Goal: Task Accomplishment & Management: Manage account settings

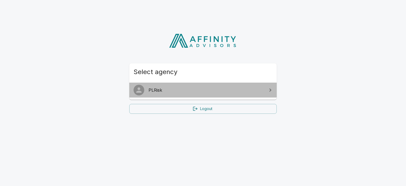
click at [216, 89] on span "PLRisk" at bounding box center [205, 90] width 115 height 6
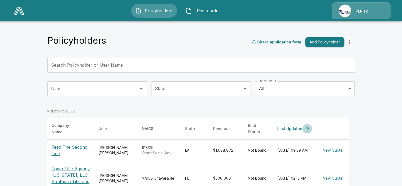
click at [307, 128] on icon "simple table" at bounding box center [306, 128] width 5 height 5
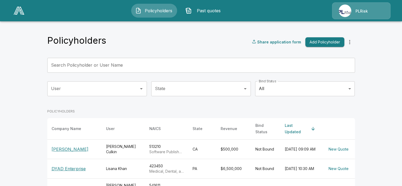
click at [289, 127] on div "Last Updated" at bounding box center [297, 129] width 24 height 13
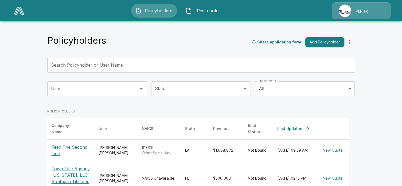
click at [362, 12] on div "PLRisk" at bounding box center [361, 10] width 58 height 17
click at [369, 11] on div "PLRisk" at bounding box center [361, 10] width 58 height 17
click at [353, 45] on icon "more" at bounding box center [349, 42] width 6 height 6
click at [370, 12] on div "PLRisk" at bounding box center [361, 10] width 58 height 17
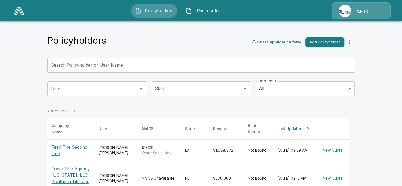
click at [81, 42] on h4 "Policyholders" at bounding box center [76, 40] width 59 height 11
click at [213, 7] on span "Past quotes" at bounding box center [208, 10] width 29 height 6
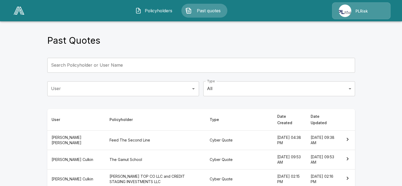
click at [151, 11] on span "Policyholders" at bounding box center [158, 10] width 29 height 6
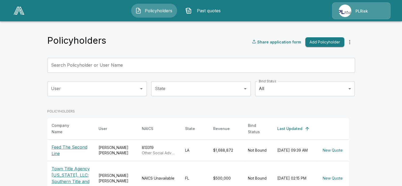
click at [346, 10] on div "PLRisk" at bounding box center [361, 10] width 58 height 17
click at [351, 42] on icon "more" at bounding box center [349, 42] width 6 height 6
click at [16, 9] on img at bounding box center [19, 11] width 11 height 8
click at [359, 13] on div "PLRisk" at bounding box center [361, 10] width 58 height 17
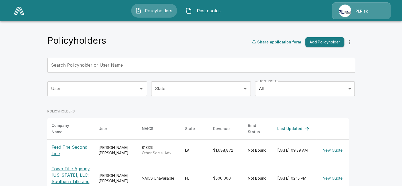
click at [351, 14] on div "PLRisk" at bounding box center [361, 10] width 58 height 17
click at [197, 11] on span "Past quotes" at bounding box center [208, 10] width 29 height 6
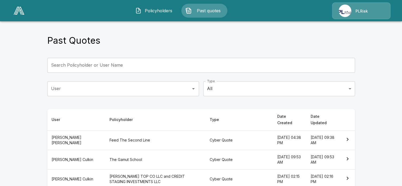
click at [18, 12] on img at bounding box center [19, 11] width 11 height 8
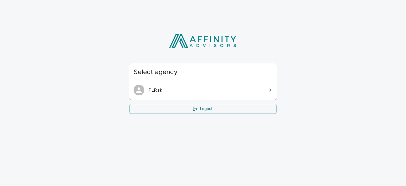
click at [318, 76] on div "Select agency PLRisk Logout" at bounding box center [203, 70] width 406 height 99
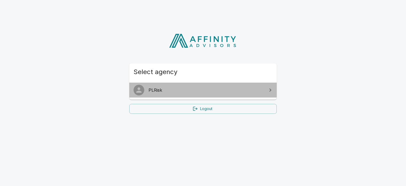
click at [175, 93] on span "PLRisk" at bounding box center [205, 90] width 115 height 6
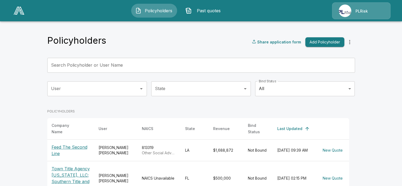
click at [345, 11] on div "PLRisk" at bounding box center [361, 10] width 58 height 17
click at [371, 12] on div "PLRisk" at bounding box center [361, 10] width 58 height 17
click at [353, 12] on div "PLRisk" at bounding box center [361, 10] width 58 height 17
drag, startPoint x: 353, startPoint y: 12, endPoint x: 334, endPoint y: 15, distance: 18.9
click at [334, 15] on div "PLRisk" at bounding box center [361, 10] width 58 height 17
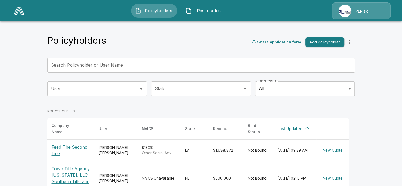
click at [362, 14] on div "PLRisk" at bounding box center [361, 10] width 58 height 17
drag, startPoint x: 377, startPoint y: 7, endPoint x: 365, endPoint y: 7, distance: 12.6
click at [373, 6] on div "PLRisk" at bounding box center [361, 10] width 58 height 17
click at [362, 10] on div "PLRisk" at bounding box center [361, 10] width 58 height 17
drag, startPoint x: 362, startPoint y: 10, endPoint x: 353, endPoint y: 12, distance: 10.2
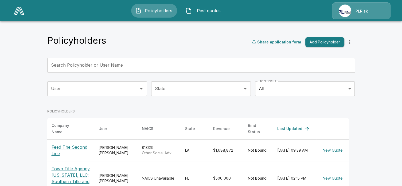
click at [353, 12] on div "PLRisk" at bounding box center [361, 10] width 58 height 17
drag, startPoint x: 363, startPoint y: 12, endPoint x: 352, endPoint y: 11, distance: 11.5
click at [352, 11] on div "PLRisk" at bounding box center [361, 10] width 58 height 17
drag, startPoint x: 352, startPoint y: 11, endPoint x: 342, endPoint y: 12, distance: 10.2
click at [342, 11] on div "PLRisk" at bounding box center [361, 10] width 58 height 17
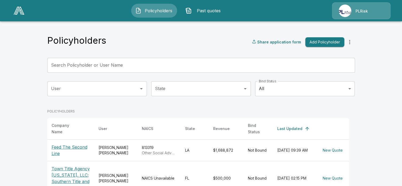
drag, startPoint x: 343, startPoint y: 16, endPoint x: 346, endPoint y: 27, distance: 11.7
drag, startPoint x: 324, startPoint y: 13, endPoint x: 281, endPoint y: 10, distance: 42.8
click at [312, 12] on div "Policyholders Past quotes PLRisk" at bounding box center [201, 10] width 392 height 17
click at [199, 10] on span "Past quotes" at bounding box center [208, 10] width 29 height 6
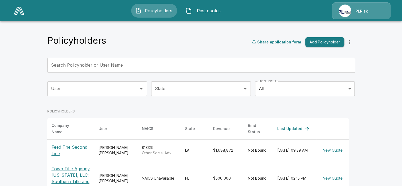
click at [139, 10] on img "button" at bounding box center [138, 10] width 6 height 6
click at [341, 12] on div "PLRisk" at bounding box center [361, 10] width 58 height 17
click at [350, 43] on icon "more" at bounding box center [349, 42] width 6 height 6
click at [358, 10] on div "PLRisk" at bounding box center [361, 10] width 58 height 17
click at [18, 9] on img at bounding box center [19, 11] width 11 height 8
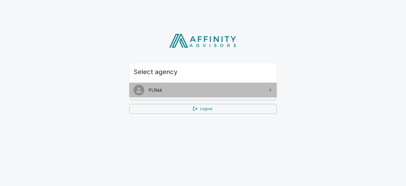
click at [223, 91] on span "PLRisk" at bounding box center [205, 90] width 115 height 6
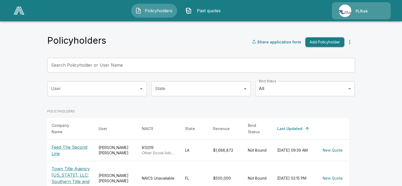
click at [369, 13] on div "PLRisk" at bounding box center [361, 10] width 58 height 17
click at [354, 13] on div "PLRisk" at bounding box center [361, 10] width 58 height 17
click at [209, 10] on span "Past quotes" at bounding box center [208, 10] width 29 height 6
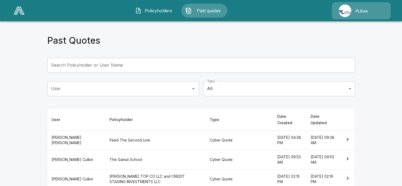
click at [354, 10] on div "PLRisk" at bounding box center [361, 10] width 58 height 17
click at [380, 12] on div "PLRisk" at bounding box center [361, 10] width 58 height 17
click at [357, 13] on div "PLRisk" at bounding box center [361, 10] width 58 height 17
click at [338, 10] on div "PLRisk" at bounding box center [361, 10] width 58 height 17
click at [369, 5] on div "PLRisk" at bounding box center [361, 10] width 58 height 17
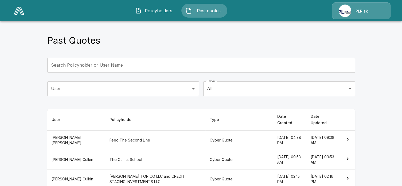
drag, startPoint x: 379, startPoint y: 6, endPoint x: 381, endPoint y: 9, distance: 3.9
click at [381, 9] on div "PLRisk" at bounding box center [361, 10] width 58 height 17
drag, startPoint x: 378, startPoint y: 14, endPoint x: 369, endPoint y: 14, distance: 9.6
click at [376, 14] on div "PLRisk" at bounding box center [361, 10] width 58 height 17
click at [345, 14] on div "PLRisk" at bounding box center [361, 10] width 58 height 17
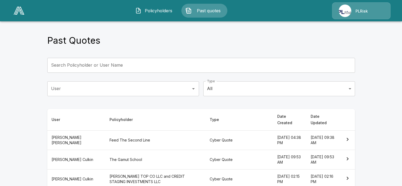
drag, startPoint x: 344, startPoint y: 14, endPoint x: 350, endPoint y: 19, distance: 8.1
click at [344, 14] on div "PLRisk" at bounding box center [361, 10] width 58 height 17
click at [381, 34] on main "Past Quotes Search Policyholder or User Name Search Policyholder or User Name U…" at bounding box center [201, 174] width 402 height 349
click at [301, 29] on div "Past Quotes Search Policyholder or User Name Search Policyholder or User Name U…" at bounding box center [201, 184] width 320 height 329
click at [12, 11] on link at bounding box center [18, 11] width 15 height 12
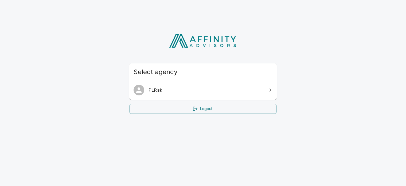
click at [238, 90] on span "PLRisk" at bounding box center [205, 90] width 115 height 6
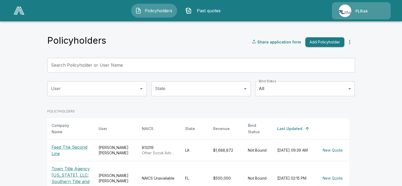
click at [345, 13] on div "PLRisk" at bounding box center [361, 10] width 58 height 17
drag, startPoint x: 131, startPoint y: 33, endPoint x: 122, endPoint y: 12, distance: 22.8
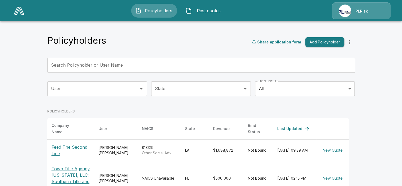
click at [111, 1] on header "Policyholders Past quotes PLRisk" at bounding box center [201, 10] width 402 height 21
drag, startPoint x: 131, startPoint y: 44, endPoint x: 127, endPoint y: 44, distance: 3.7
click at [130, 44] on div "Policyholders Share application form Add Policyholder" at bounding box center [201, 42] width 308 height 14
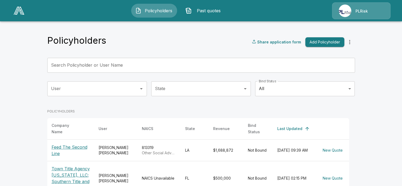
click at [345, 12] on div "PLRisk" at bounding box center [361, 10] width 58 height 17
drag, startPoint x: 224, startPoint y: 117, endPoint x: 221, endPoint y: 117, distance: 2.9
click at [289, 127] on div "Last Updated" at bounding box center [289, 129] width 25 height 6
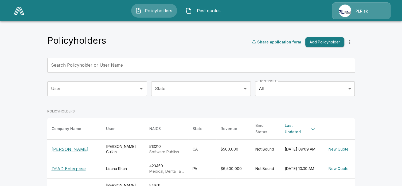
click at [289, 127] on div "Last Updated" at bounding box center [297, 129] width 24 height 13
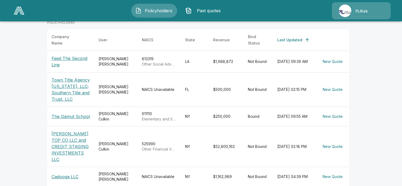
scroll to position [178, 0]
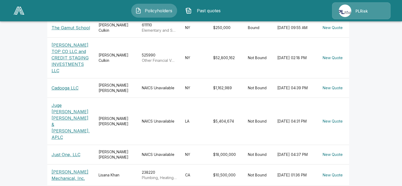
click at [63, 169] on p "[PERSON_NAME] Mechanical, Inc." at bounding box center [71, 175] width 38 height 13
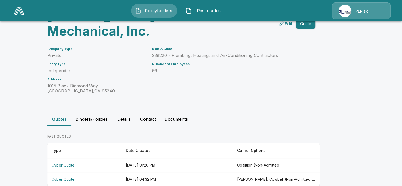
scroll to position [46, 0]
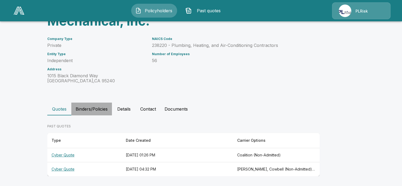
click at [91, 108] on button "Binders/Policies" at bounding box center [91, 109] width 41 height 13
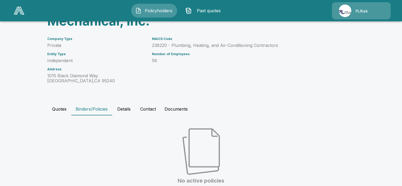
click at [126, 109] on button "Details" at bounding box center [124, 109] width 24 height 13
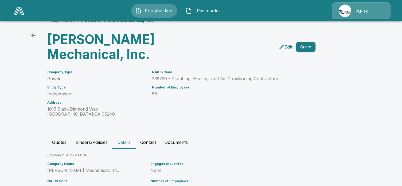
scroll to position [0, 0]
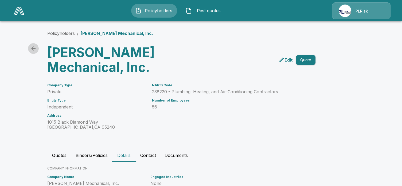
click at [37, 49] on icon "back" at bounding box center [33, 48] width 6 height 6
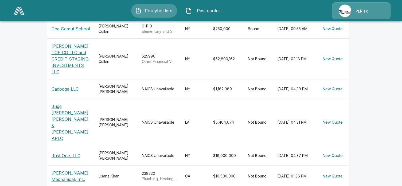
scroll to position [178, 0]
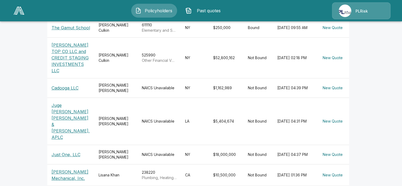
click at [66, 169] on p "[PERSON_NAME] Mechanical, Inc." at bounding box center [71, 175] width 38 height 13
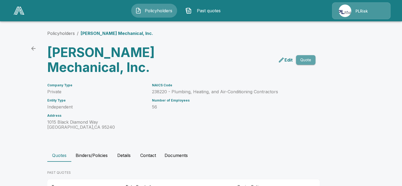
click at [307, 62] on button "Quote" at bounding box center [305, 60] width 19 height 10
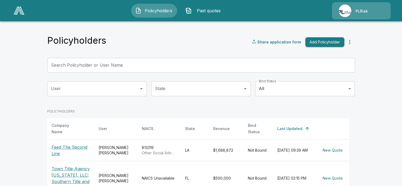
click at [349, 9] on div "PLRisk" at bounding box center [361, 10] width 58 height 17
click at [344, 11] on div "PLRisk" at bounding box center [361, 10] width 58 height 17
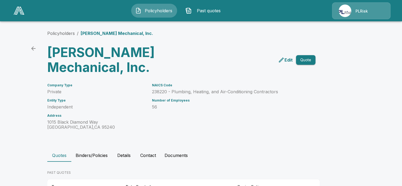
click at [36, 49] on icon "back" at bounding box center [33, 48] width 6 height 6
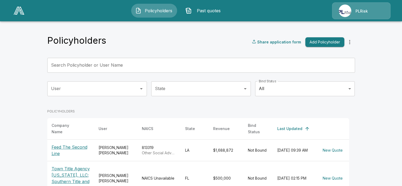
click at [358, 14] on div "PLRisk" at bounding box center [361, 10] width 58 height 17
click at [350, 43] on icon "more" at bounding box center [349, 42] width 6 height 6
click at [14, 13] on img at bounding box center [19, 11] width 11 height 8
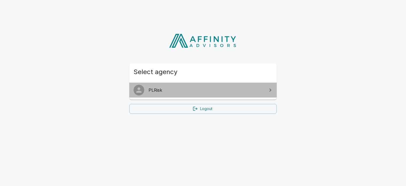
click at [163, 89] on span "PLRisk" at bounding box center [205, 90] width 115 height 6
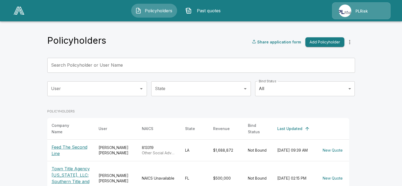
click at [347, 17] on div "PLRisk" at bounding box center [361, 10] width 58 height 17
click at [202, 10] on span "Past quotes" at bounding box center [208, 10] width 29 height 6
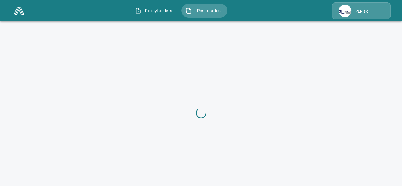
click at [354, 11] on div "PLRisk" at bounding box center [361, 10] width 58 height 17
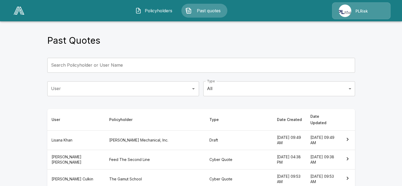
click at [342, 16] on div "PLRisk" at bounding box center [361, 10] width 58 height 17
click at [158, 10] on span "Policyholders" at bounding box center [158, 10] width 29 height 6
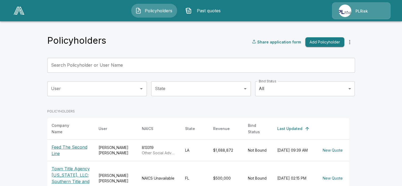
click at [18, 9] on img at bounding box center [19, 11] width 11 height 8
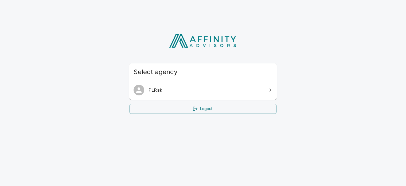
click at [220, 108] on link "Logout" at bounding box center [202, 109] width 147 height 10
click at [270, 91] on icon at bounding box center [270, 90] width 2 height 3
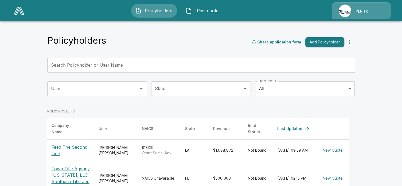
click at [345, 10] on div "PLRisk" at bounding box center [361, 10] width 58 height 17
click at [367, 13] on div "PLRisk" at bounding box center [361, 10] width 58 height 17
click at [204, 11] on span "Past quotes" at bounding box center [208, 10] width 29 height 6
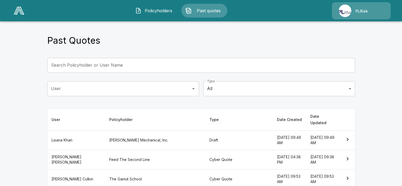
drag, startPoint x: 365, startPoint y: 10, endPoint x: 336, endPoint y: 11, distance: 28.9
click at [364, 9] on div "PLRisk" at bounding box center [361, 10] width 58 height 17
click at [335, 11] on div "PLRisk" at bounding box center [361, 10] width 58 height 17
click at [353, 11] on div "PLRisk" at bounding box center [361, 10] width 58 height 17
drag, startPoint x: 312, startPoint y: 14, endPoint x: 264, endPoint y: 17, distance: 48.7
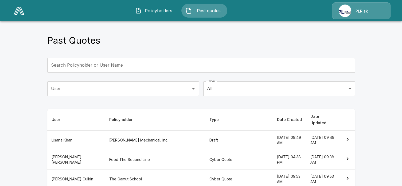
click at [310, 14] on div "Policyholders Past quotes PLRisk" at bounding box center [201, 10] width 392 height 17
click at [214, 43] on div "Past Quotes" at bounding box center [201, 42] width 308 height 14
click at [18, 11] on img at bounding box center [19, 11] width 11 height 8
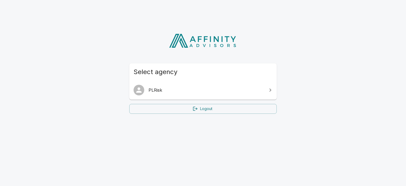
click at [270, 90] on icon at bounding box center [270, 90] width 6 height 6
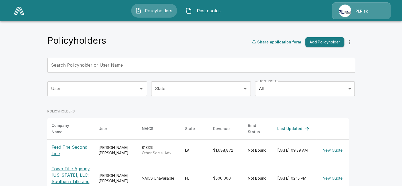
drag, startPoint x: 365, startPoint y: 13, endPoint x: 358, endPoint y: 12, distance: 7.0
click at [358, 12] on div "PLRisk" at bounding box center [361, 10] width 58 height 17
click at [202, 10] on span "Past quotes" at bounding box center [208, 10] width 29 height 6
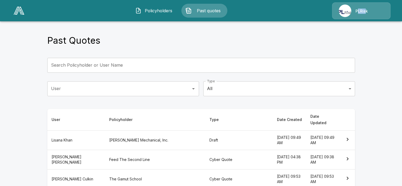
click at [20, 12] on img at bounding box center [19, 11] width 11 height 8
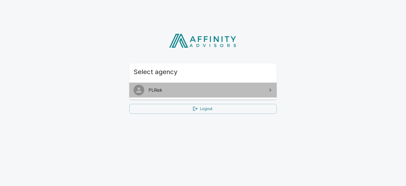
click at [209, 91] on span "PLRisk" at bounding box center [205, 90] width 115 height 6
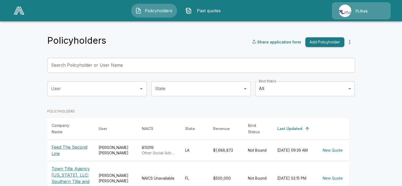
click at [357, 11] on div "PLRisk" at bounding box center [361, 10] width 58 height 17
click at [340, 11] on div "PLRisk" at bounding box center [361, 10] width 58 height 17
click at [377, 18] on div "PLRisk" at bounding box center [361, 10] width 58 height 17
click at [207, 12] on span "Past quotes" at bounding box center [208, 10] width 29 height 6
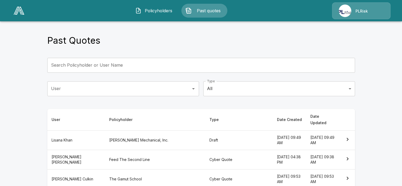
click at [361, 10] on div "PLRisk" at bounding box center [361, 10] width 58 height 17
click at [345, 11] on div "PLRisk" at bounding box center [361, 10] width 58 height 17
click at [367, 30] on main "Past Quotes Search Policyholder or User Name Search Policyholder or User Name U…" at bounding box center [201, 174] width 402 height 349
click at [363, 9] on div "PLRisk" at bounding box center [361, 10] width 58 height 17
click at [316, 116] on th "Date Updated" at bounding box center [323, 120] width 34 height 22
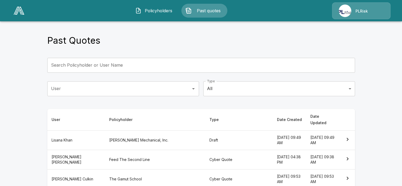
click at [313, 119] on th "Date Updated" at bounding box center [323, 120] width 34 height 22
drag, startPoint x: 313, startPoint y: 119, endPoint x: 360, endPoint y: 16, distance: 112.8
click at [360, 16] on div "PLRisk" at bounding box center [361, 10] width 58 height 17
click at [8, 9] on div "Policyholders Past quotes PLRisk" at bounding box center [201, 10] width 392 height 17
click at [357, 44] on div "Past Quotes Search Policyholder or User Name Search Policyholder or User Name U…" at bounding box center [201, 184] width 320 height 329
